Goal: Communication & Community: Answer question/provide support

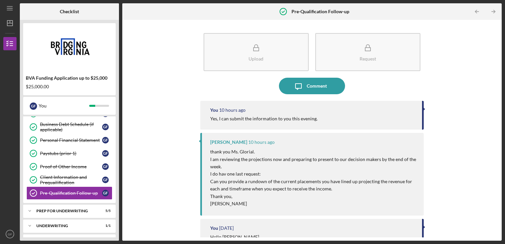
scroll to position [86, 0]
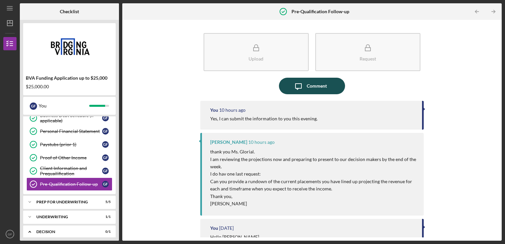
click at [312, 87] on div "Comment" at bounding box center [317, 86] width 20 height 17
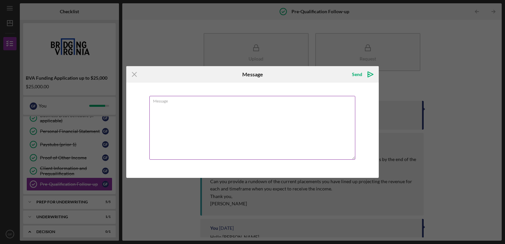
click at [320, 136] on textarea "Message" at bounding box center [252, 128] width 206 height 64
click at [211, 109] on textarea "The following have a o" at bounding box center [252, 128] width 206 height 64
click at [171, 111] on textarea "The following have a invoice for recipt of paymetns.." at bounding box center [252, 128] width 206 height 64
drag, startPoint x: 181, startPoint y: 105, endPoint x: 197, endPoint y: 106, distance: 15.9
click at [197, 106] on textarea "The following have an invoice for receipt of payments.. [PERSON_NAME] $5500.00" at bounding box center [252, 128] width 206 height 64
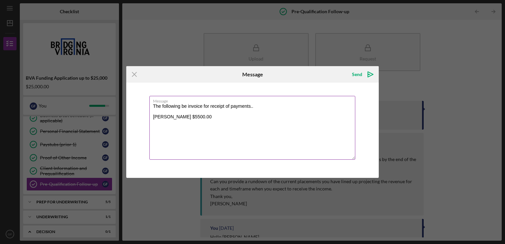
click at [202, 106] on textarea "The following be invoice for receipt of payments.. [PERSON_NAME] $5500.00" at bounding box center [252, 128] width 206 height 64
click at [192, 123] on textarea "The following be invoiced for receipt of payments once agreements have been sig…" at bounding box center [252, 128] width 206 height 64
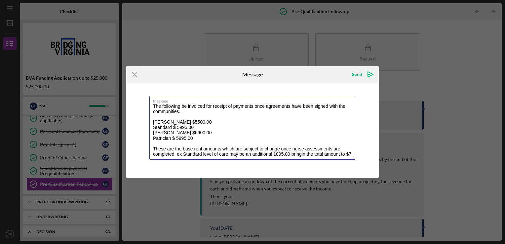
scroll to position [3, 0]
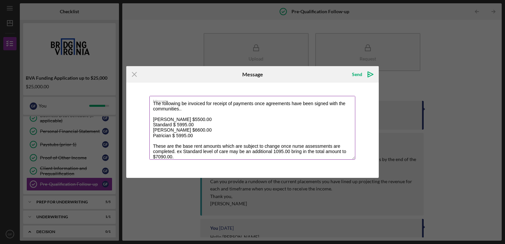
click at [303, 150] on textarea "The following be invoiced for receipt of payments once agreements have been sig…" at bounding box center [252, 128] width 206 height 64
drag, startPoint x: 315, startPoint y: 155, endPoint x: 336, endPoint y: 168, distance: 24.6
click at [336, 168] on div "Message The following be invoiced for receipt of payments once agreements have …" at bounding box center [252, 130] width 253 height 95
click at [275, 150] on textarea "The following be invoiced for receipt of payments once agreements have been sig…" at bounding box center [252, 128] width 206 height 64
drag, startPoint x: 318, startPoint y: 150, endPoint x: 312, endPoint y: 150, distance: 5.6
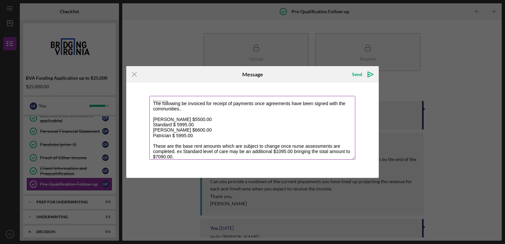
click at [312, 150] on textarea "The following be invoiced for receipt of payments once agreements have been sig…" at bounding box center [252, 128] width 206 height 64
drag, startPoint x: 328, startPoint y: 150, endPoint x: 358, endPoint y: 211, distance: 68.2
click at [357, 218] on div "Icon/Menu Close Message Send Icon/icon-invite-send Message The following be inv…" at bounding box center [252, 122] width 505 height 244
click at [326, 146] on textarea "The following be invoiced for receipt of payments once agreements have been sig…" at bounding box center [252, 128] width 206 height 64
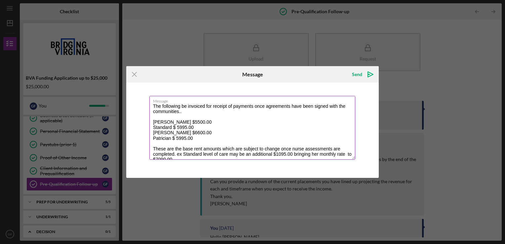
click at [183, 105] on textarea "The following be invoiced for receipt of payments once agreements have been sig…" at bounding box center [252, 128] width 206 height 64
drag, startPoint x: 167, startPoint y: 111, endPoint x: 213, endPoint y: 113, distance: 45.7
click at [213, 113] on textarea "The following communities will be invoiced for receipt of payments once agreeme…" at bounding box center [252, 128] width 206 height 64
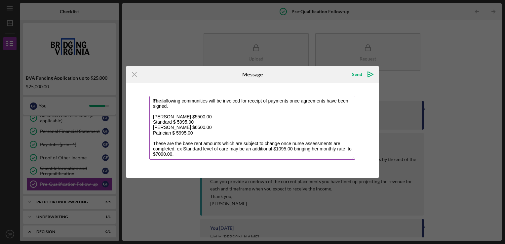
scroll to position [11, 0]
click at [168, 139] on textarea "The following communities will be invoiced for receipt of payments once agreeme…" at bounding box center [252, 128] width 206 height 64
click at [201, 138] on textarea "The following communities will be invoiced for receipt of payments once agreeme…" at bounding box center [252, 128] width 206 height 64
click at [292, 138] on textarea "The following communities will be invoiced for receipt of payments once agreeme…" at bounding box center [252, 128] width 206 height 64
click at [305, 137] on textarea "The following communities will be invoiced for receipt of payments once agreeme…" at bounding box center [252, 128] width 206 height 64
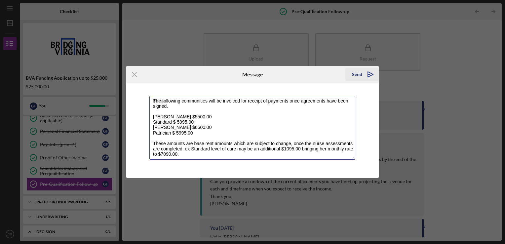
type textarea "The following communities will be invoiced for receipt of payments once agreeme…"
click at [360, 76] on div "Send" at bounding box center [357, 74] width 10 height 13
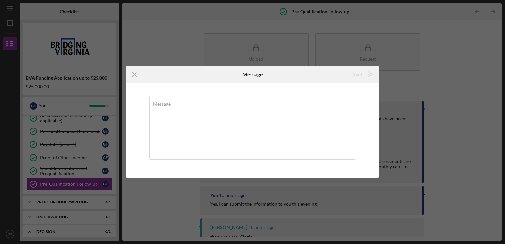
scroll to position [0, 0]
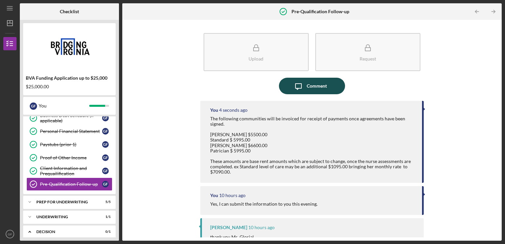
click at [321, 84] on div "Comment" at bounding box center [317, 86] width 20 height 17
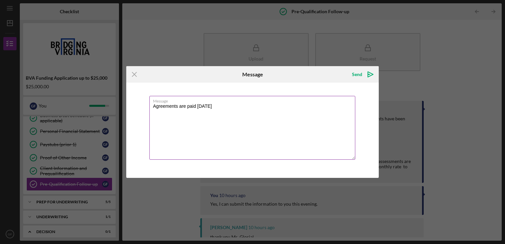
drag, startPoint x: 152, startPoint y: 105, endPoint x: 256, endPoint y: 115, distance: 104.0
click at [256, 115] on textarea "Agreements are paid [DATE]" at bounding box center [252, 128] width 206 height 64
click at [324, 101] on label "Message" at bounding box center [254, 99] width 202 height 7
click at [324, 101] on textarea "Invoices are submitted [DATE] after move in not to exceed 45 days remittence of…" at bounding box center [252, 128] width 206 height 64
click at [312, 105] on textarea "Invoices are submitted [DATE] after move in not to exceed 45 days remittance of…" at bounding box center [252, 128] width 206 height 64
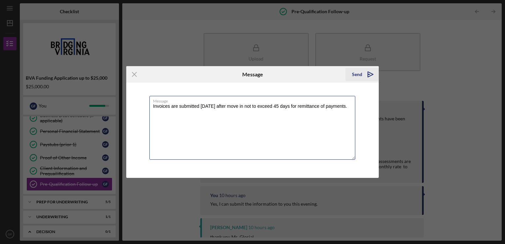
type textarea "Invoices are submitted [DATE] after move in not to exceed 45 days for remittanc…"
click at [356, 72] on div "Send" at bounding box center [357, 74] width 10 height 13
